Goal: Task Accomplishment & Management: Use online tool/utility

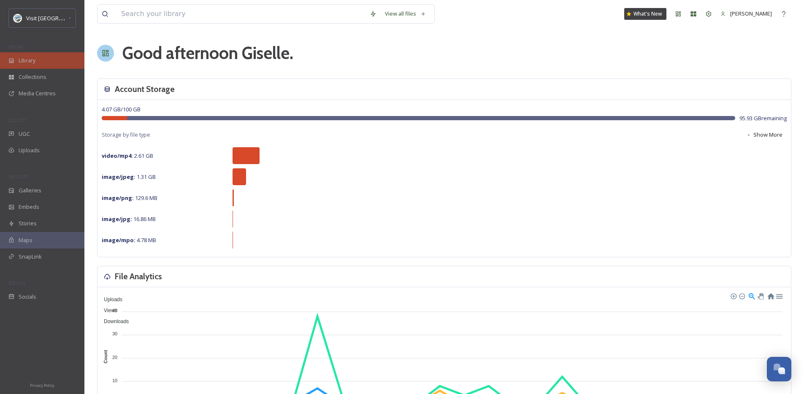
scroll to position [1282, 0]
click at [48, 256] on div "SnapLink" at bounding box center [42, 257] width 84 height 16
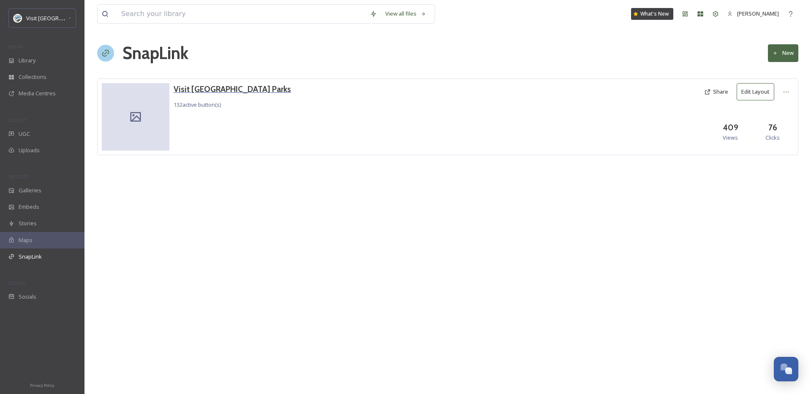
click at [196, 94] on h3 "Visit [GEOGRAPHIC_DATA] Parks" at bounding box center [232, 89] width 117 height 12
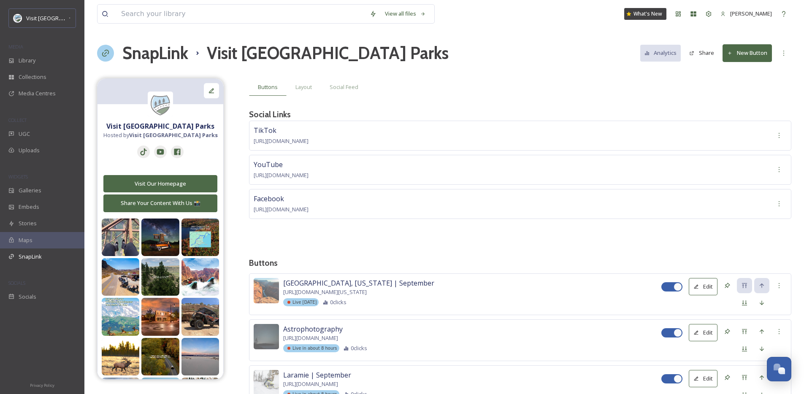
click at [746, 54] on button "New Button" at bounding box center [747, 52] width 49 height 17
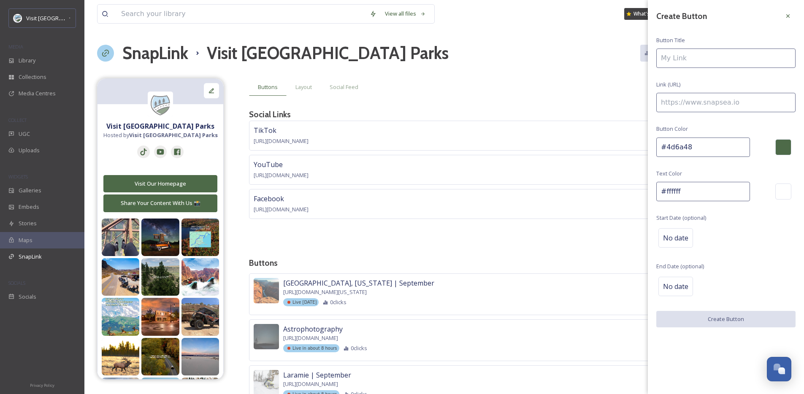
click at [706, 66] on input at bounding box center [726, 58] width 139 height 19
type input "Great Lakes Road Trip"
click at [686, 235] on span "No date" at bounding box center [675, 238] width 25 height 10
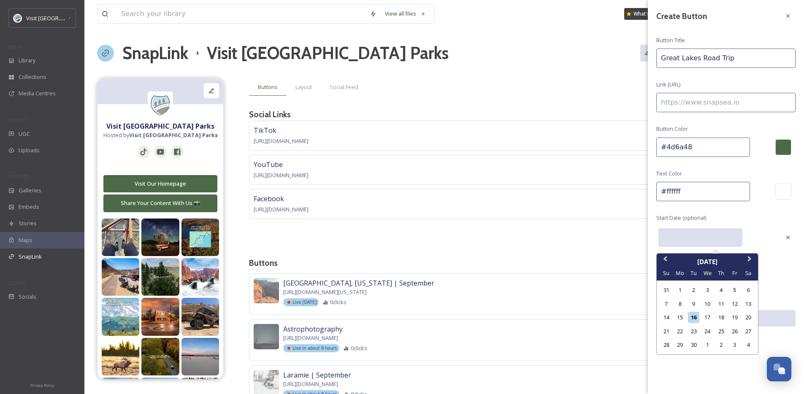
click at [686, 235] on input "text" at bounding box center [701, 237] width 84 height 19
click at [725, 318] on div "18" at bounding box center [721, 317] width 11 height 11
type input "09/18/2025"
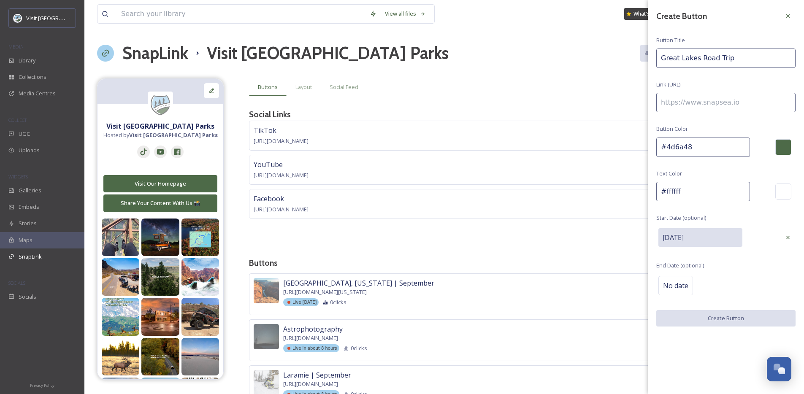
click at [724, 275] on div "No date" at bounding box center [726, 286] width 139 height 24
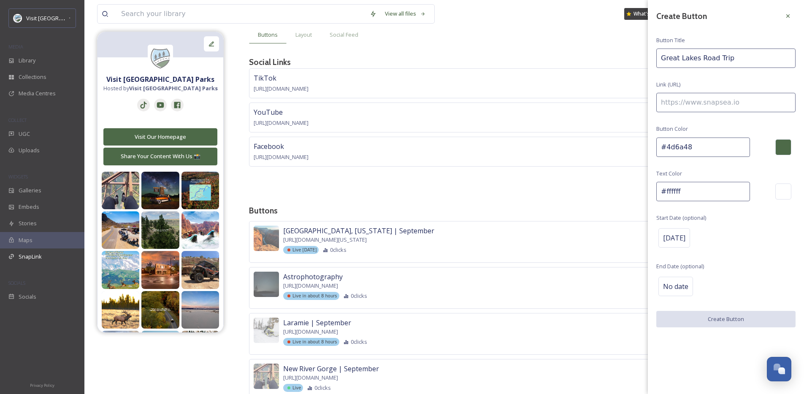
scroll to position [55, 0]
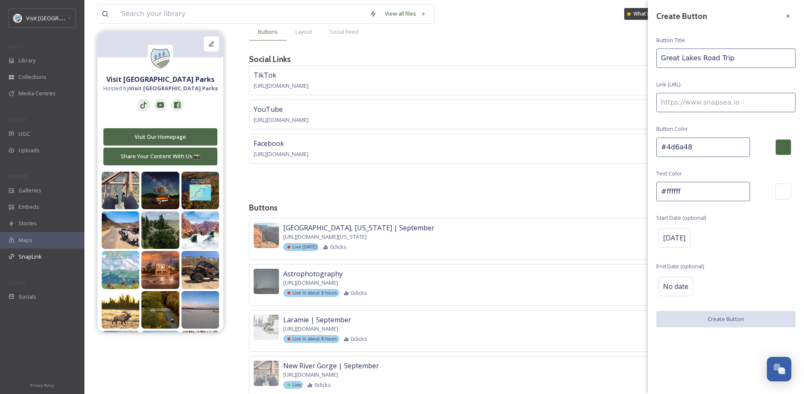
click at [719, 106] on input at bounding box center [726, 102] width 139 height 19
paste input
paste input "https://visitusaparks.com/great-lakes-road-trip-itinerary-the-highlights-loop/"
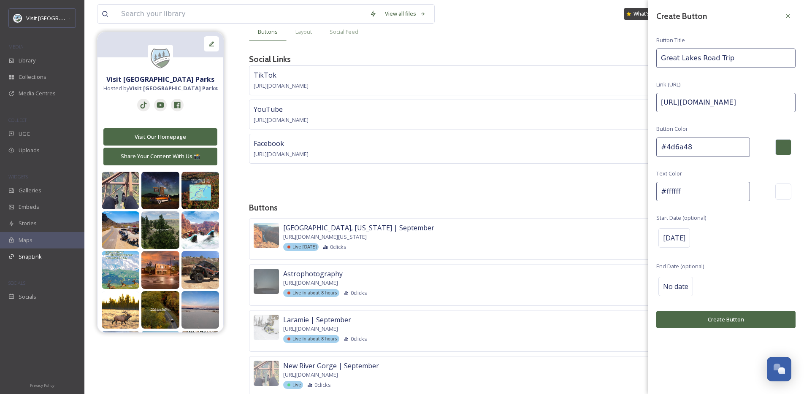
type input "https://visitusaparks.com/great-lakes-road-trip-itinerary-the-highlights-loop/"
click at [730, 325] on button "Create Button" at bounding box center [726, 319] width 139 height 17
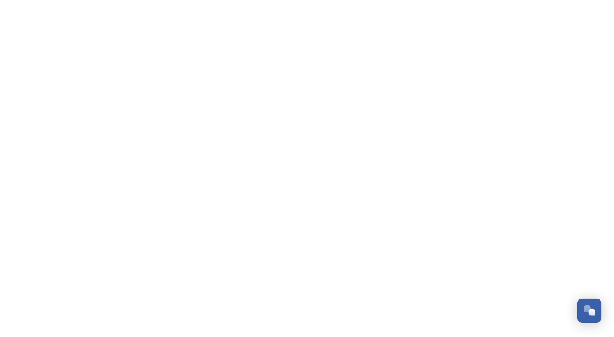
scroll to position [1281, 0]
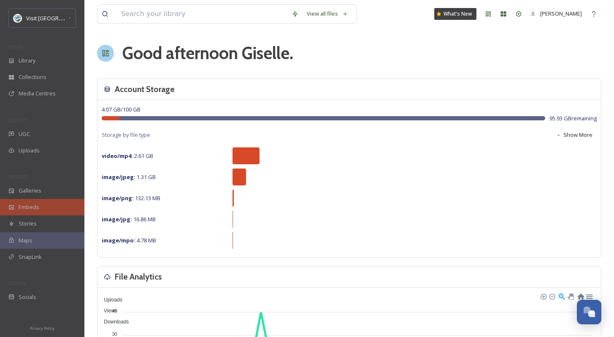
click at [46, 201] on div "Embeds" at bounding box center [42, 207] width 84 height 16
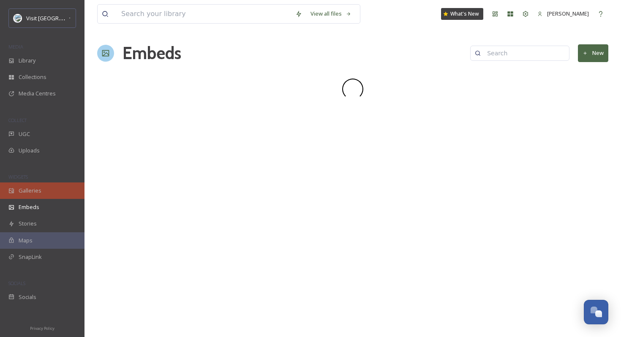
click at [51, 195] on div "Galleries" at bounding box center [42, 190] width 84 height 16
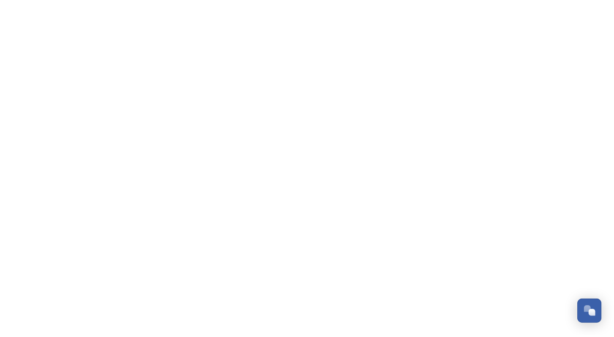
scroll to position [1281, 0]
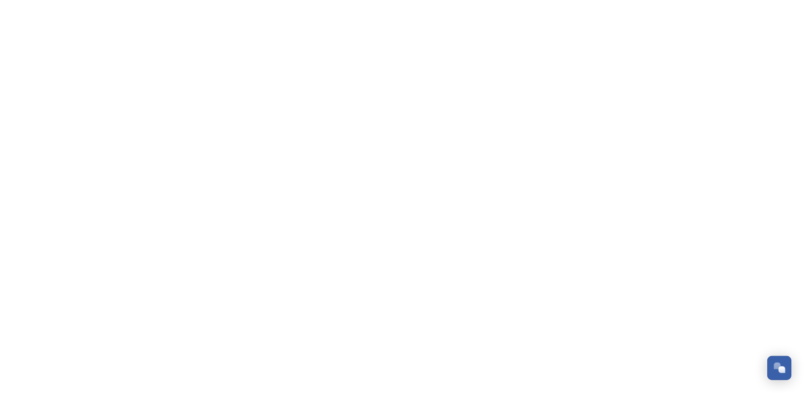
scroll to position [1282, 0]
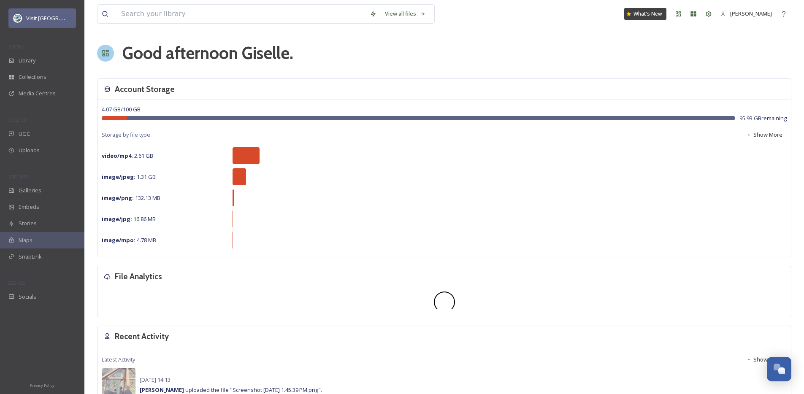
click at [68, 23] on div "Visit [GEOGRAPHIC_DATA] Parks" at bounding box center [42, 17] width 68 height 19
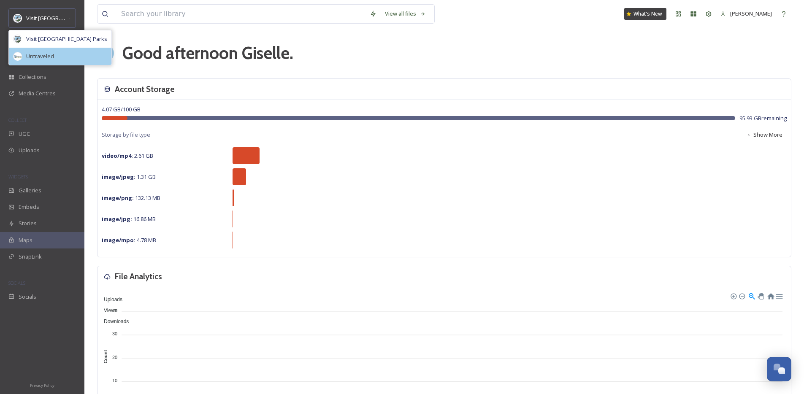
click at [60, 54] on div "Untraveled" at bounding box center [60, 56] width 103 height 17
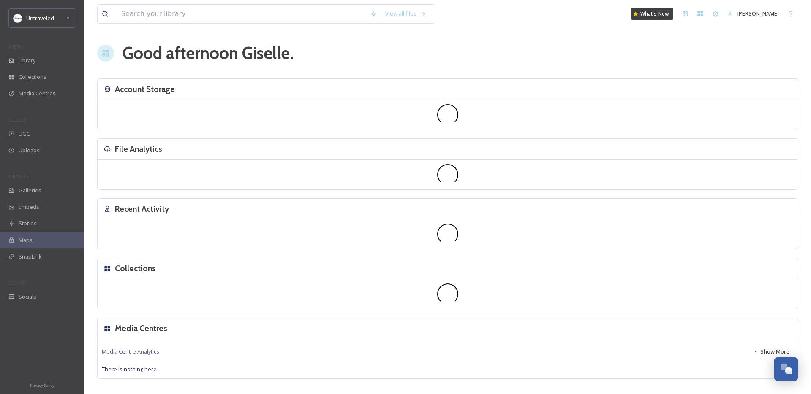
click at [88, 46] on div "View all files What's New Giselle Coronado Good afternoon Giselle . Account Sto…" at bounding box center [447, 197] width 726 height 394
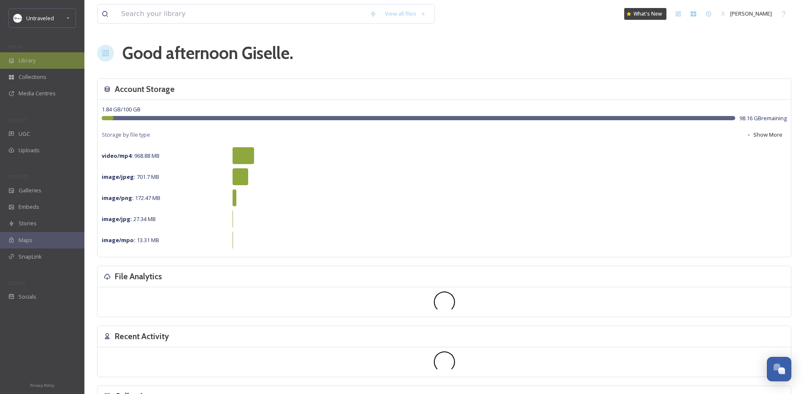
click at [41, 57] on div "Library" at bounding box center [42, 60] width 84 height 16
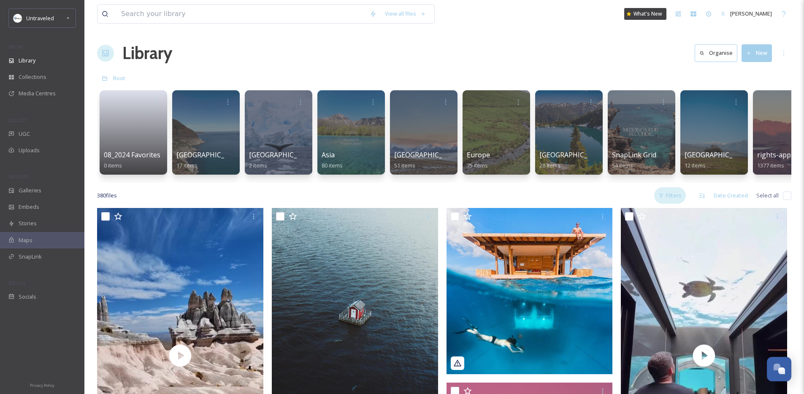
click at [662, 198] on div "Filters" at bounding box center [671, 196] width 32 height 16
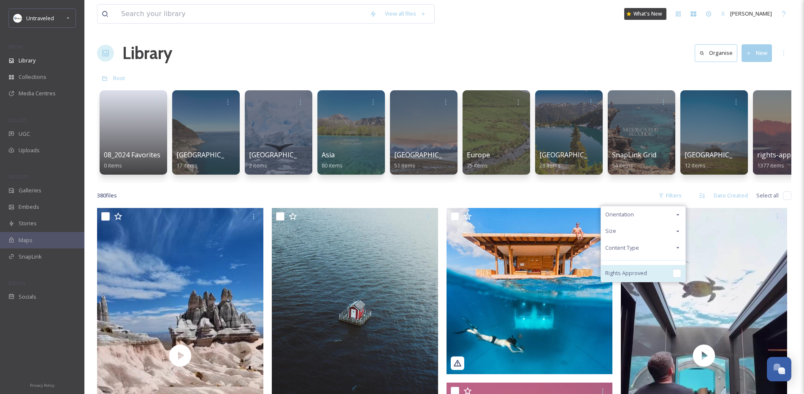
click at [655, 275] on div "Rights Approved" at bounding box center [643, 273] width 84 height 17
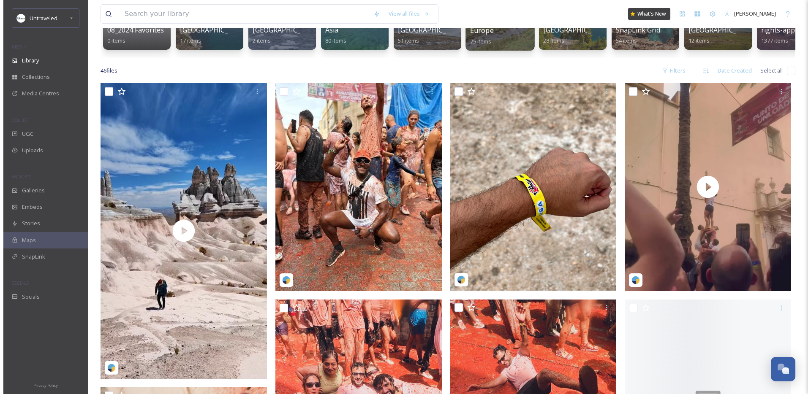
scroll to position [186, 0]
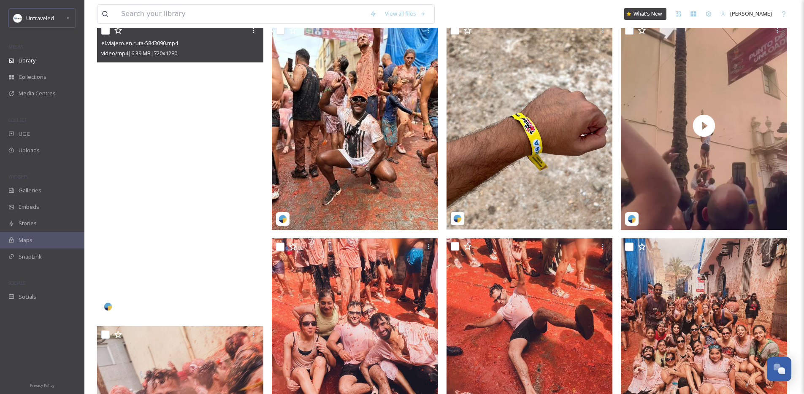
click at [209, 158] on video "el.viajero.en.ruta-5843090.mp4" at bounding box center [180, 170] width 166 height 296
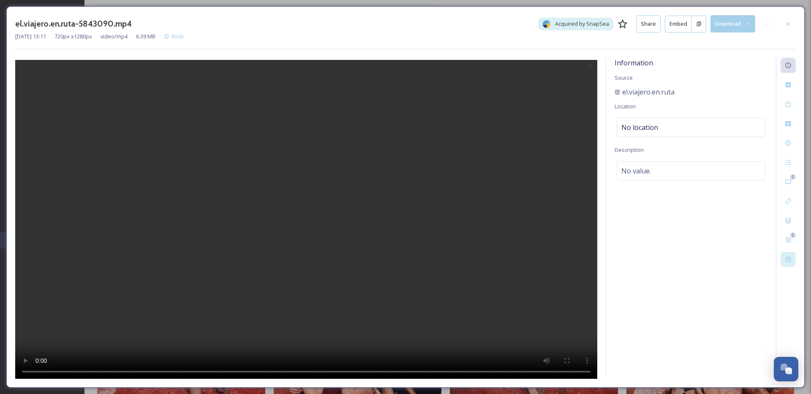
click at [791, 261] on div at bounding box center [787, 259] width 15 height 15
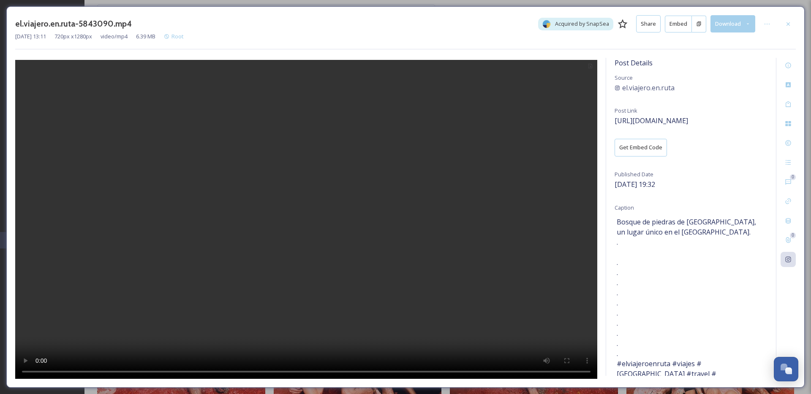
click at [698, 221] on span "Bosque de piedras de CHOQOLAQA, un lugar único en el Perú. . . . . . . . . . . …" at bounding box center [691, 303] width 149 height 172
copy span "CHOQOLAQA"
copy div "el.viajero.en.ruta"
click at [783, 26] on div at bounding box center [787, 23] width 15 height 15
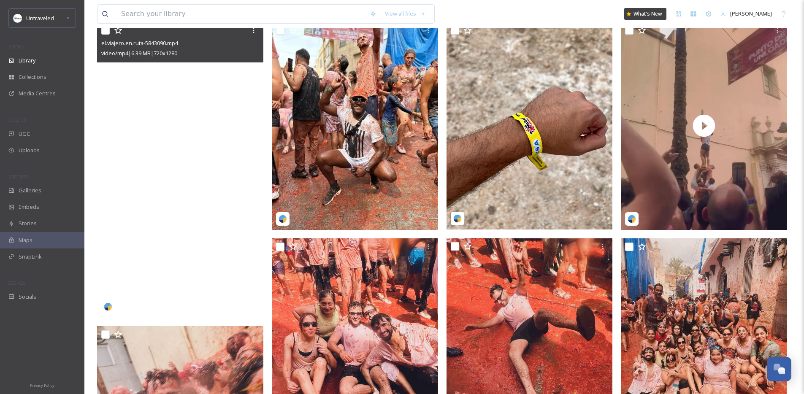
click at [179, 152] on video "el.viajero.en.ruta-5843090.mp4" at bounding box center [180, 170] width 166 height 296
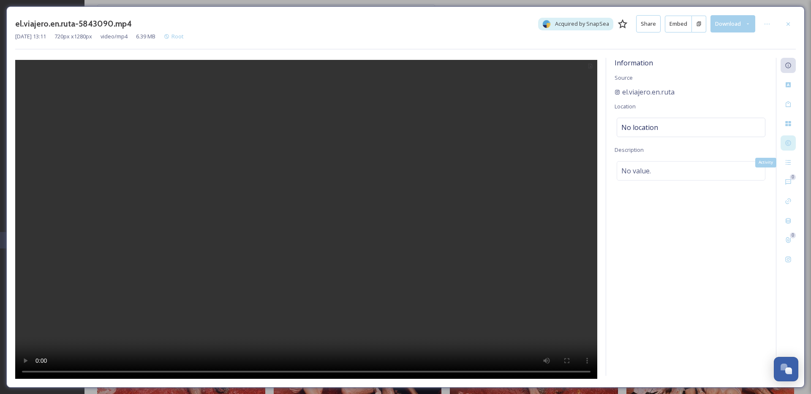
click at [790, 143] on icon at bounding box center [788, 143] width 7 height 7
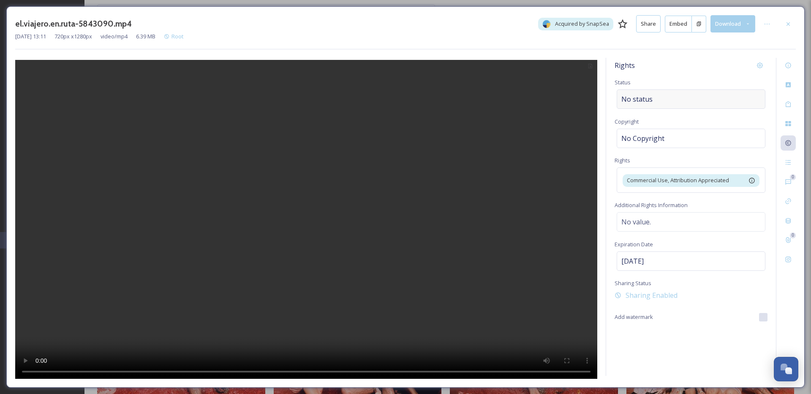
click at [656, 100] on div "No status" at bounding box center [691, 99] width 149 height 19
type input "s"
click at [664, 124] on div "Shared to Social" at bounding box center [690, 119] width 147 height 16
click at [768, 22] on icon at bounding box center [767, 24] width 7 height 7
click at [732, 62] on div "Move to Folder" at bounding box center [725, 59] width 101 height 16
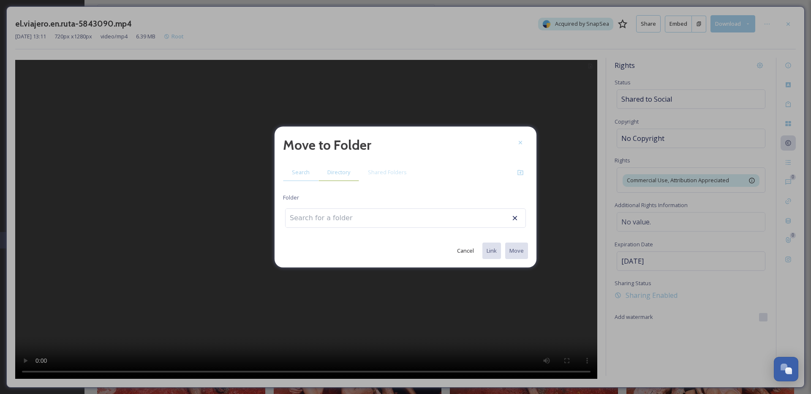
click at [334, 175] on span "Directory" at bounding box center [338, 173] width 23 height 8
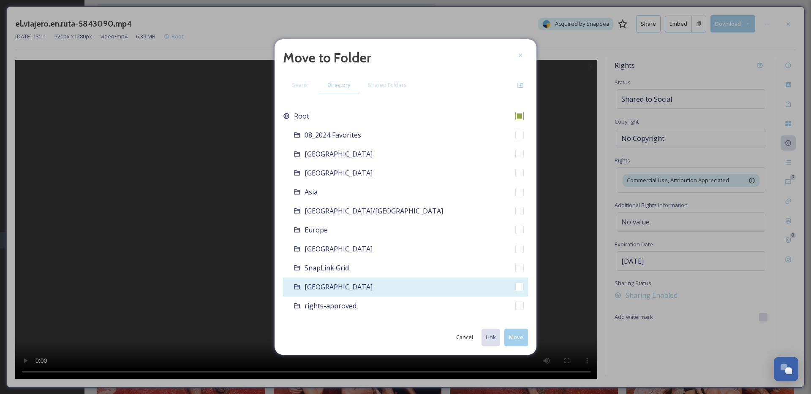
click at [360, 291] on div "South America" at bounding box center [405, 287] width 245 height 19
checkbox input "false"
checkbox input "true"
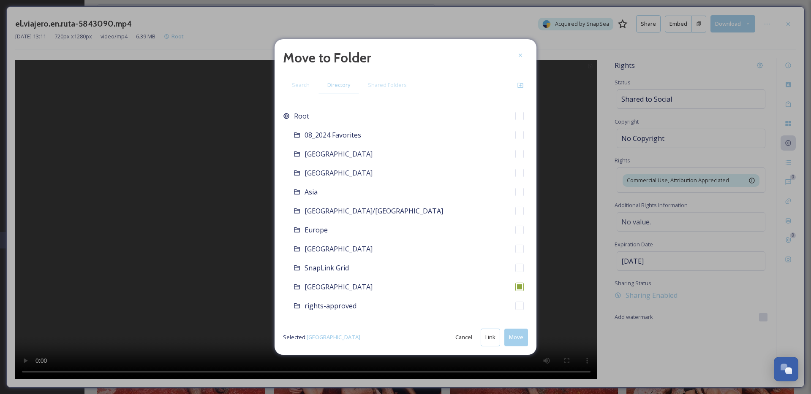
click at [525, 340] on button "Move" at bounding box center [516, 337] width 24 height 17
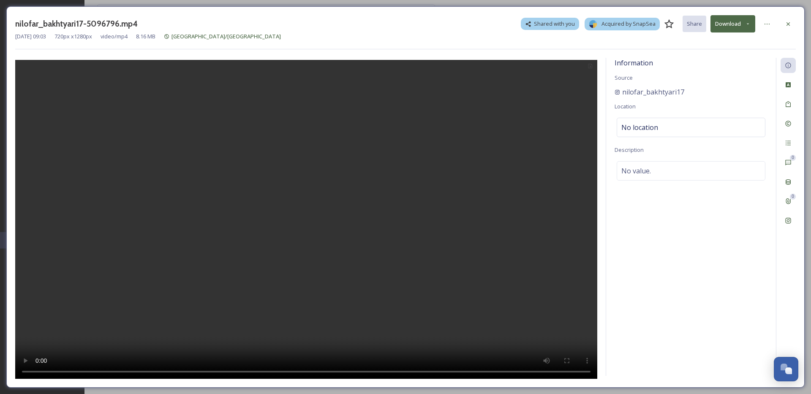
scroll to position [1282, 0]
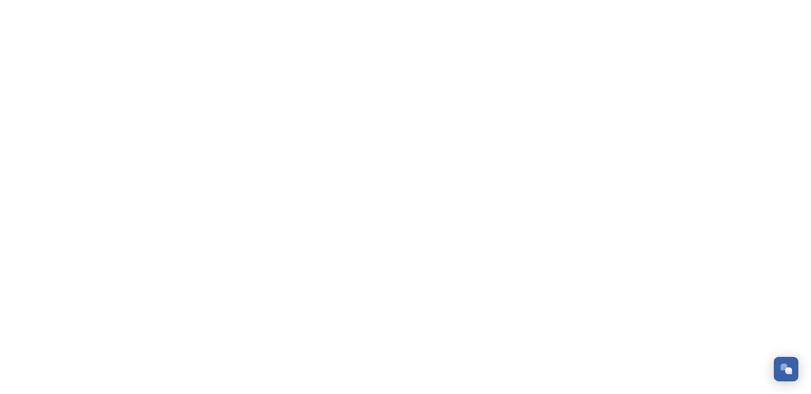
scroll to position [1282, 0]
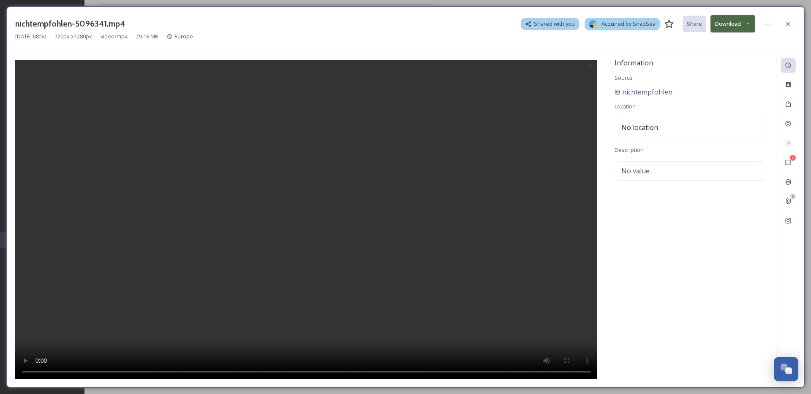
click at [739, 24] on button "Download" at bounding box center [732, 23] width 45 height 17
click at [733, 41] on span "Download Original (720 x 1280)" at bounding box center [710, 43] width 77 height 8
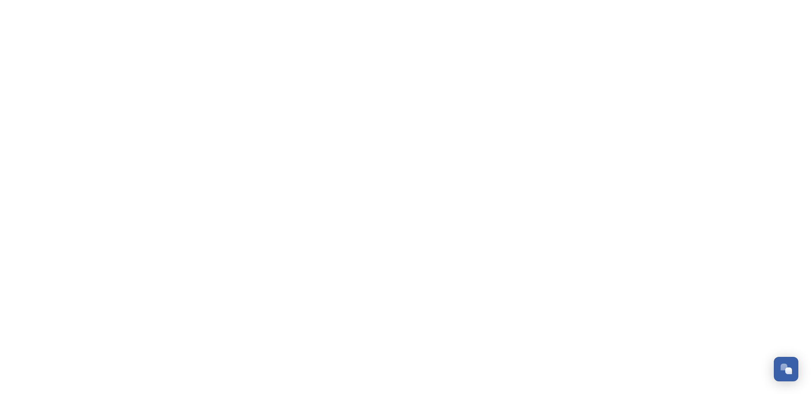
scroll to position [1282, 0]
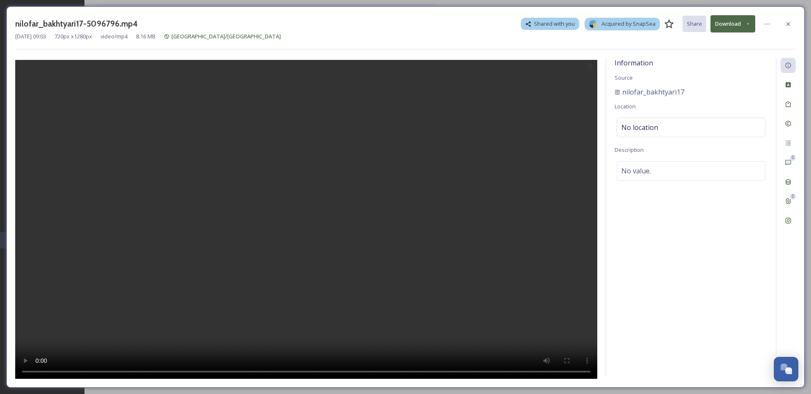
click at [735, 24] on button "Download" at bounding box center [732, 23] width 45 height 17
click at [711, 41] on span "Download Original (720 x 1280)" at bounding box center [710, 43] width 77 height 8
click at [241, 31] on div "nilofar_bakhtyari17-5096796.mp4 Shared with you Acquired by SnapSea Share Downl…" at bounding box center [405, 23] width 780 height 17
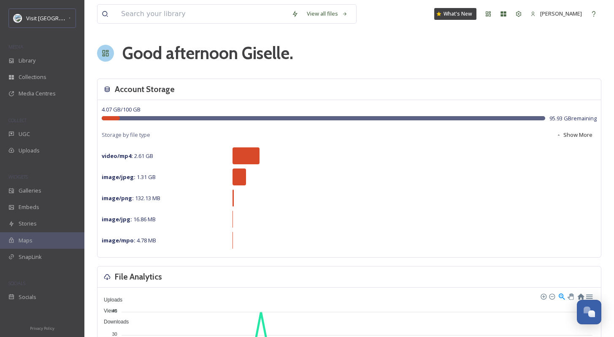
scroll to position [1281, 0]
